Goal: Task Accomplishment & Management: Manage account settings

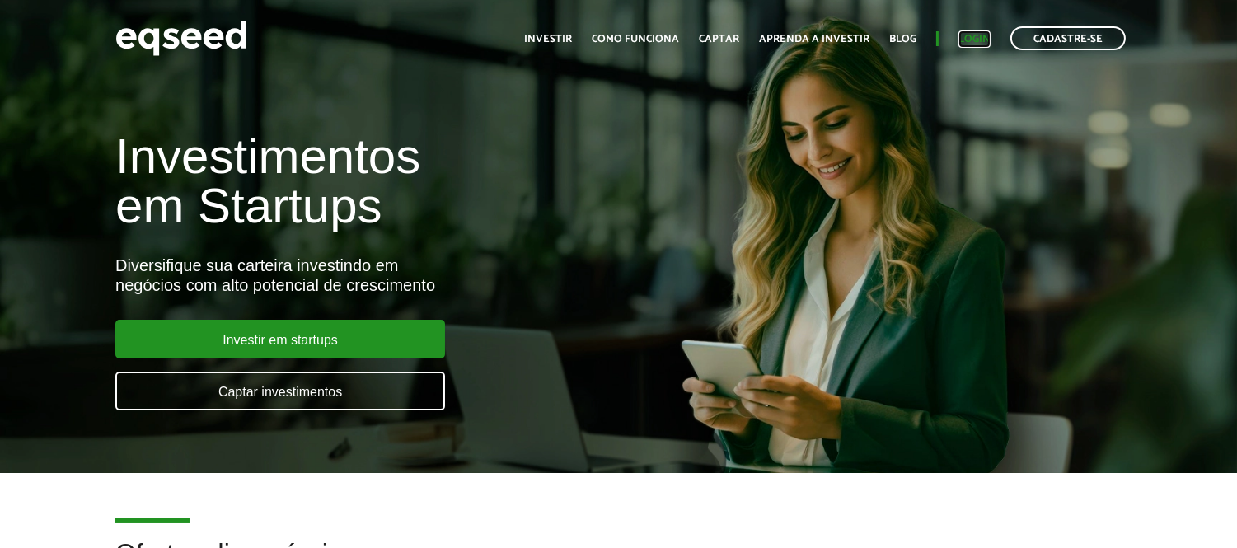
click at [973, 36] on link "Login" at bounding box center [974, 39] width 32 height 11
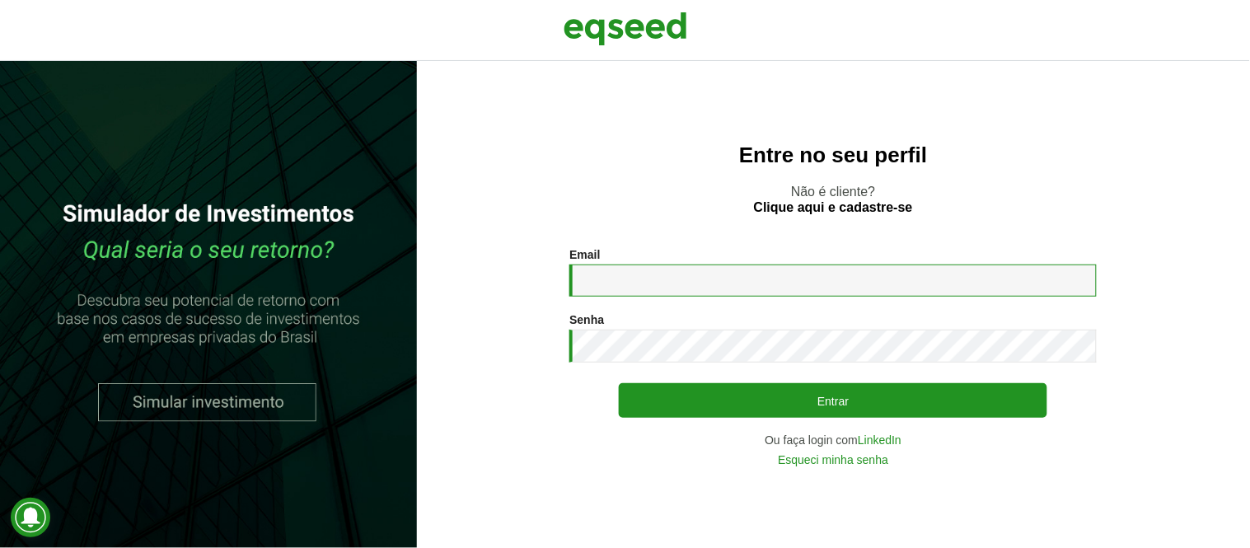
click at [590, 268] on input "Email *" at bounding box center [832, 281] width 527 height 32
type input "**********"
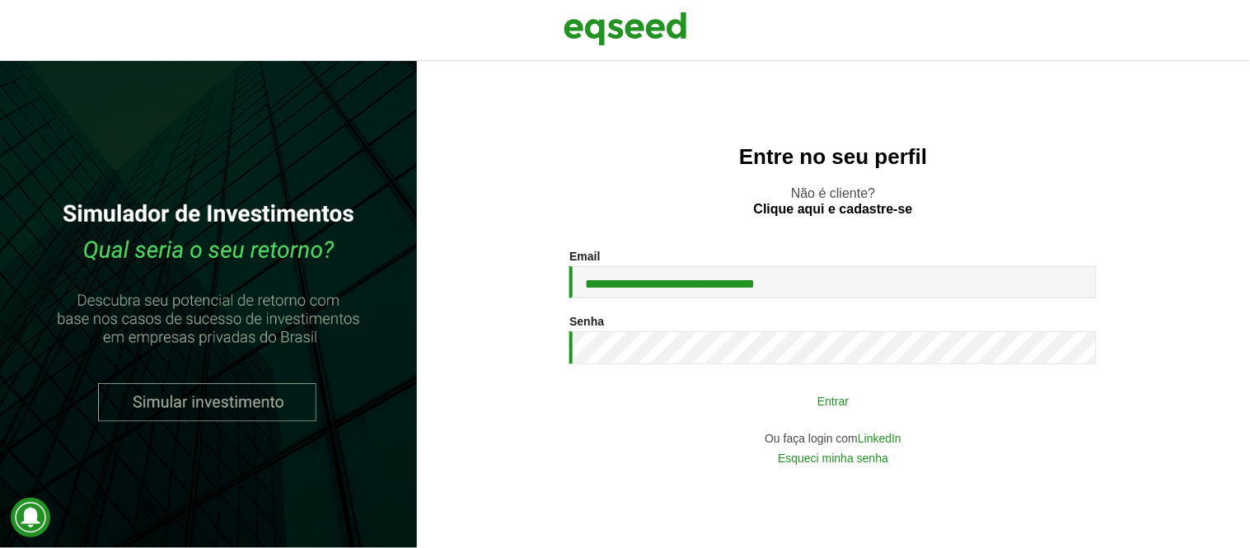
click at [831, 405] on button "Entrar" at bounding box center [833, 400] width 429 height 31
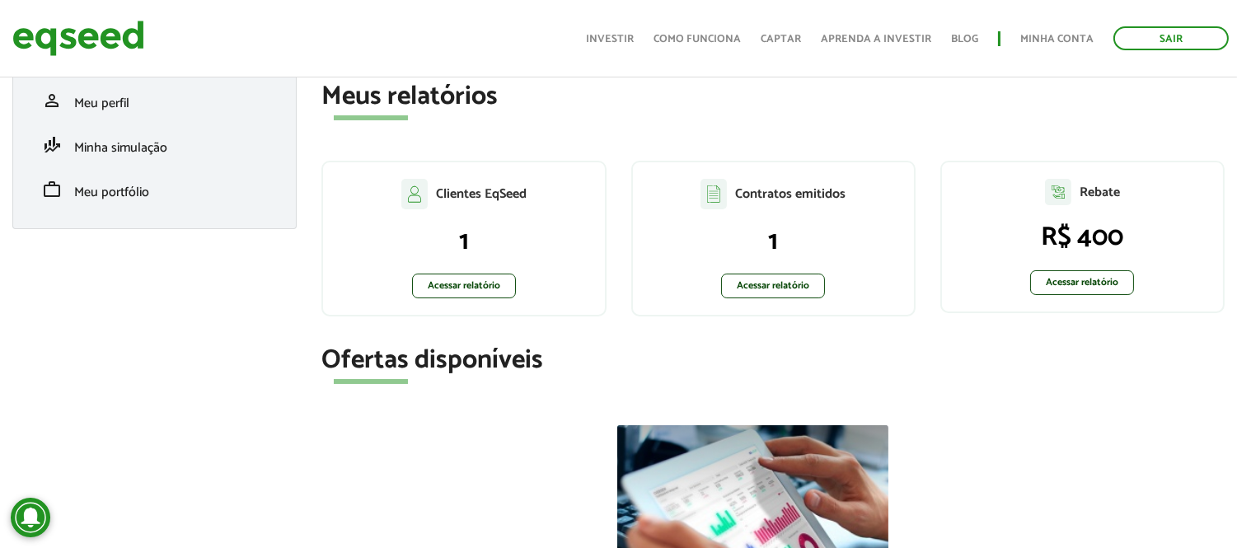
scroll to position [274, 0]
click at [1081, 283] on link "Acessar relatório" at bounding box center [1082, 281] width 104 height 25
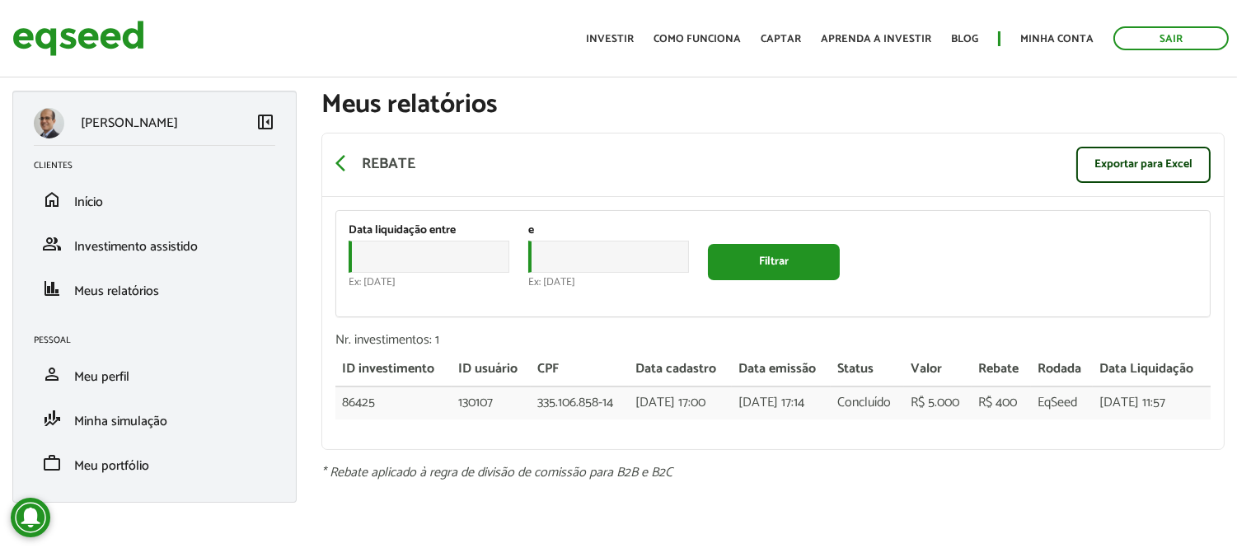
scroll to position [3, 0]
